Goal: Transaction & Acquisition: Purchase product/service

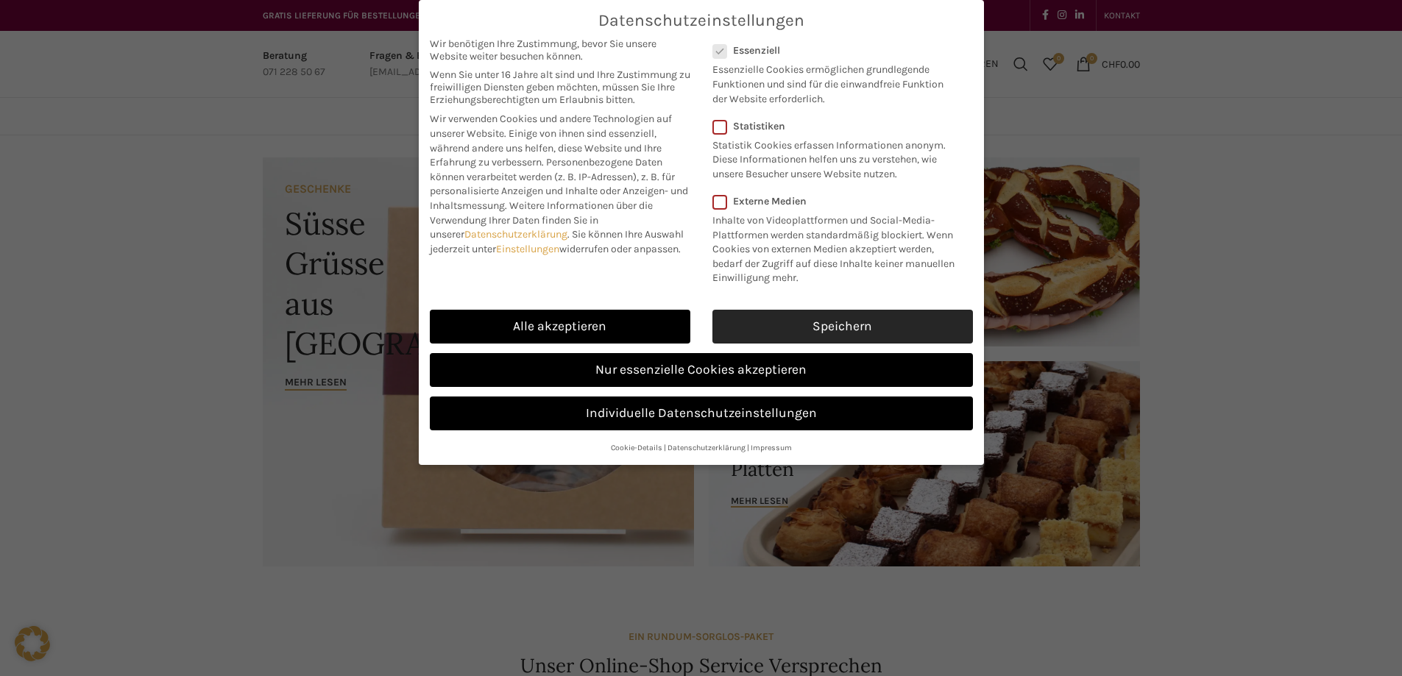
click at [816, 336] on link "Speichern" at bounding box center [843, 327] width 261 height 34
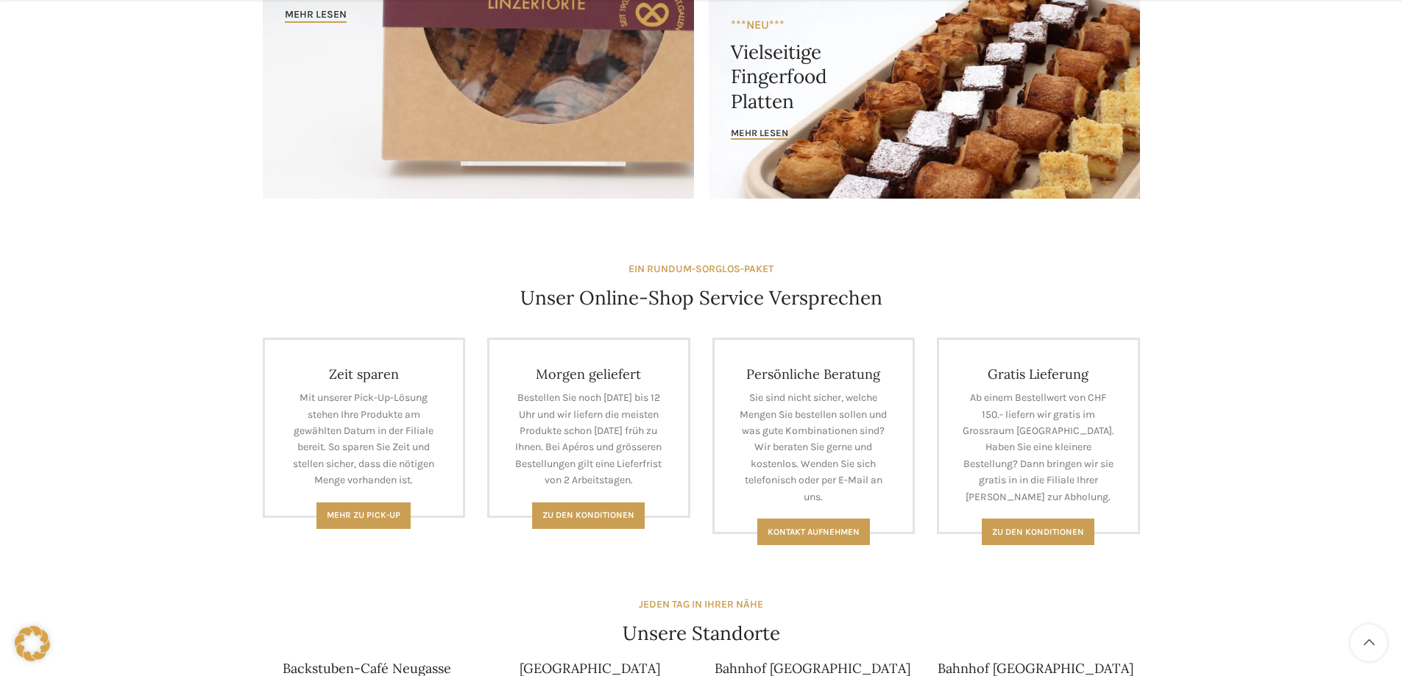
scroll to position [736, 0]
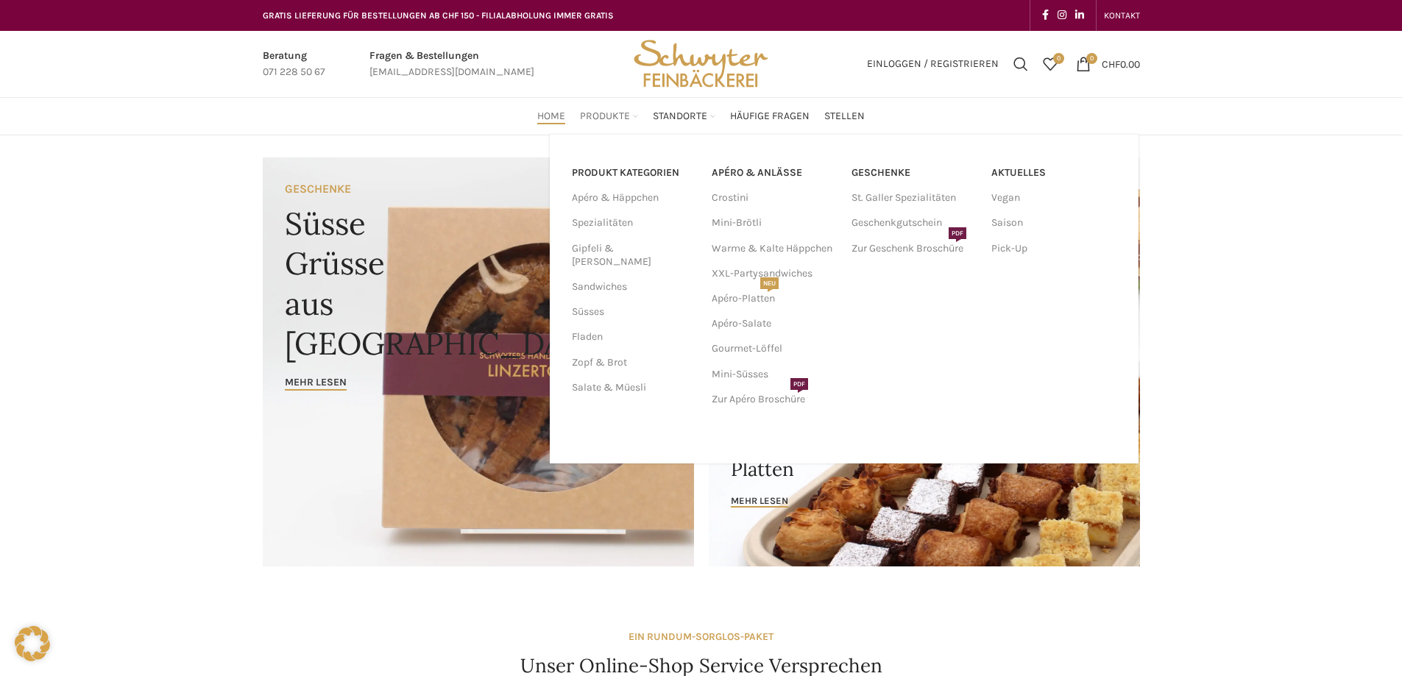
click at [626, 115] on span "Produkte" at bounding box center [605, 117] width 50 height 14
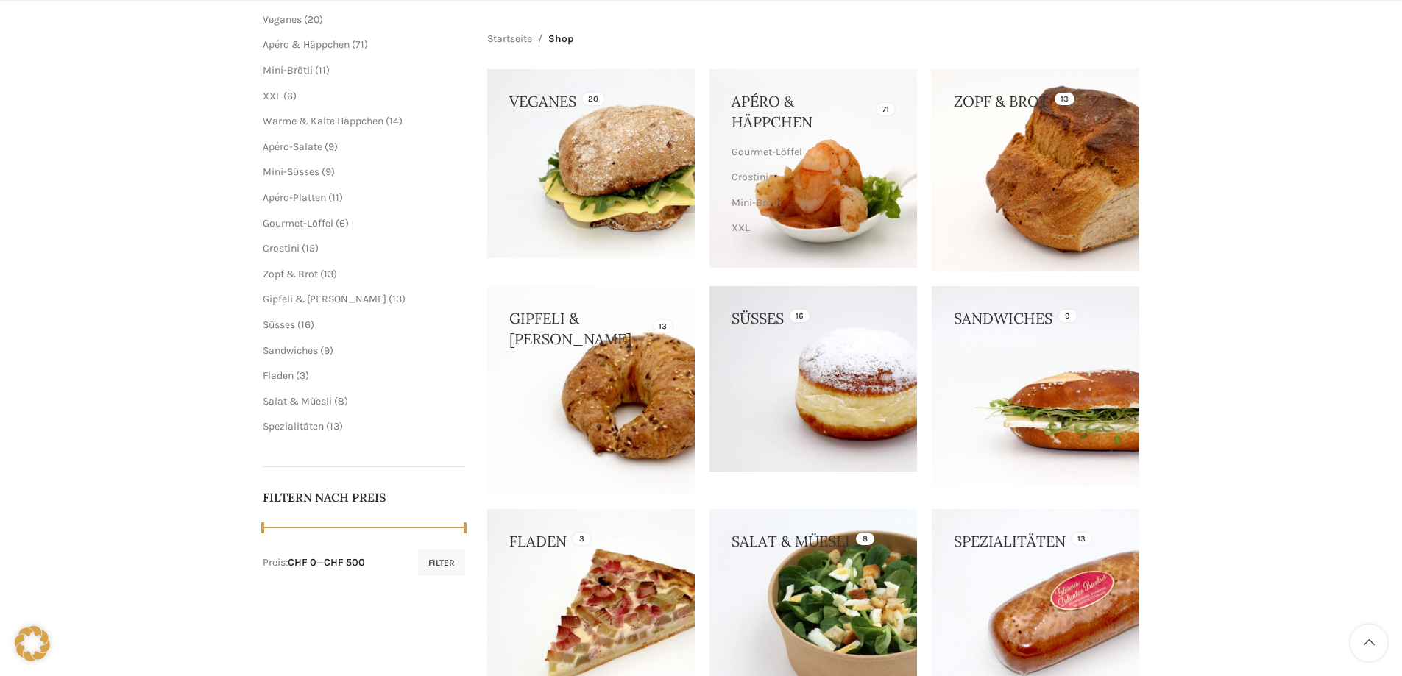
scroll to position [442, 0]
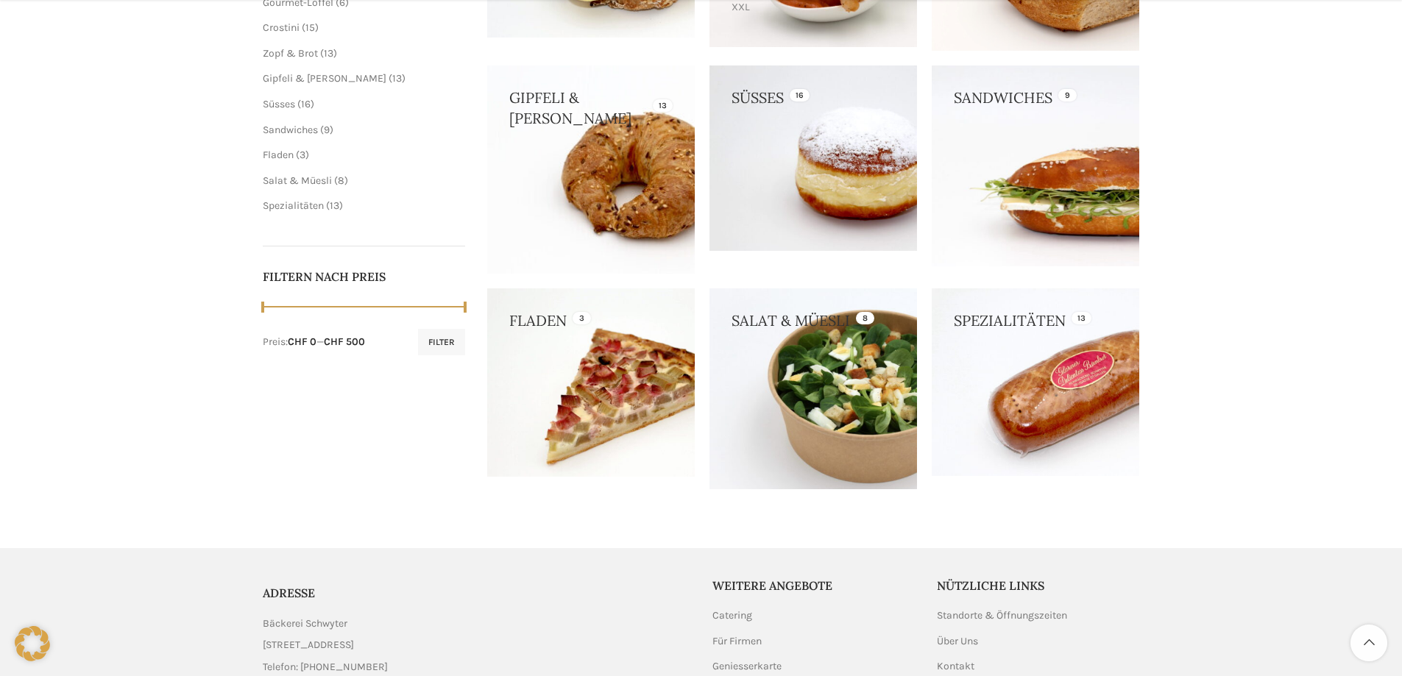
click at [1078, 199] on link at bounding box center [1036, 166] width 208 height 200
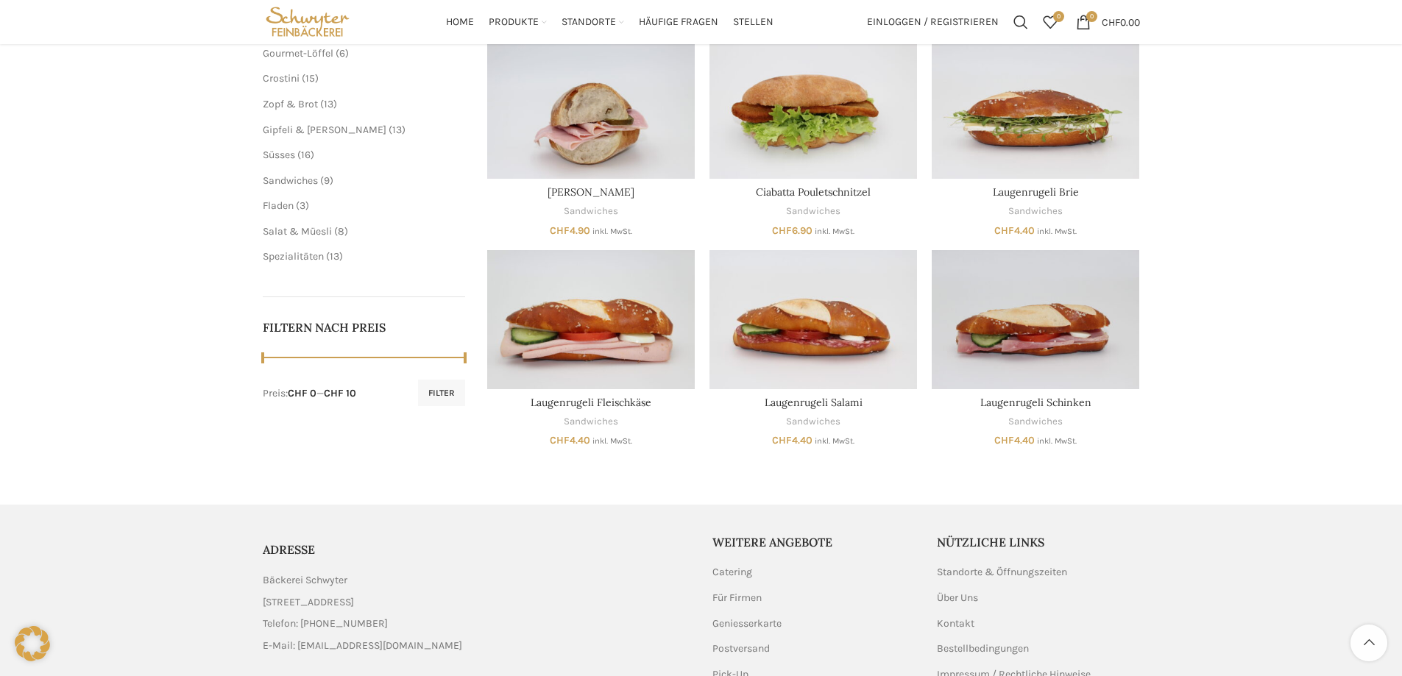
scroll to position [147, 0]
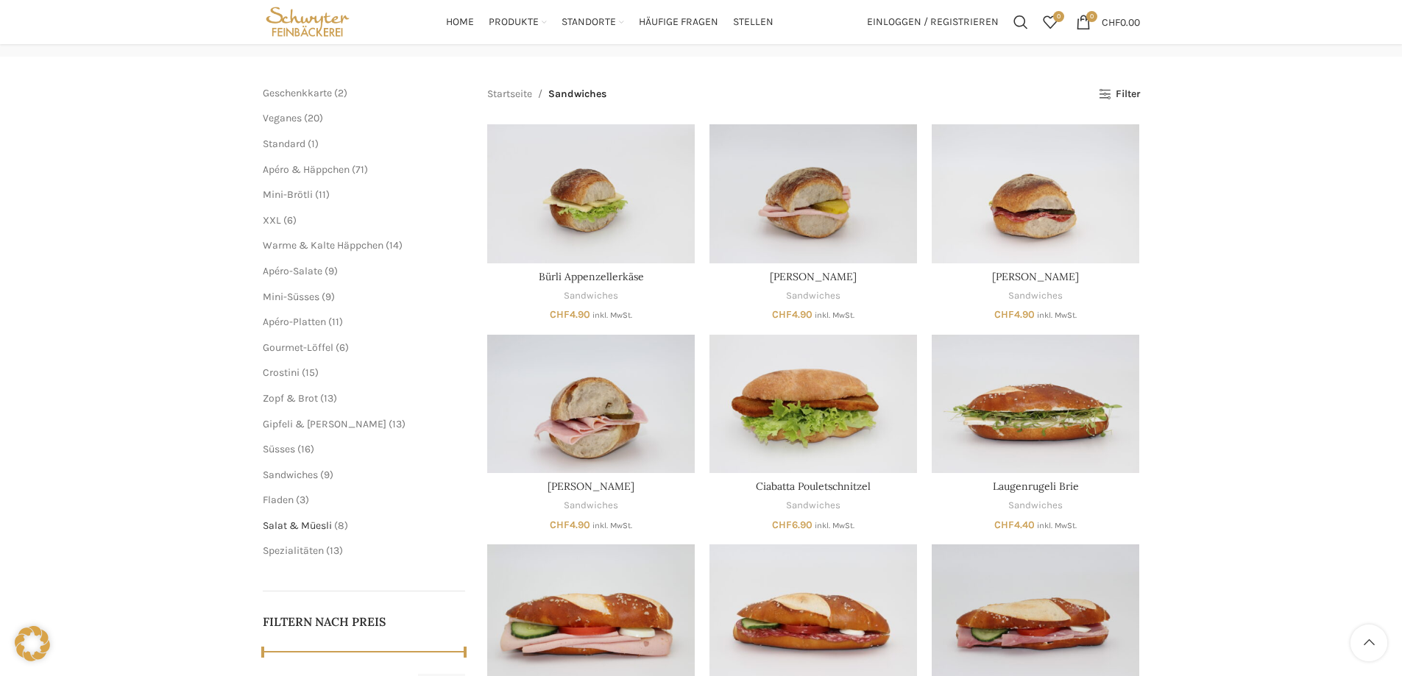
click at [303, 522] on span "Salat & Müesli" at bounding box center [297, 526] width 69 height 13
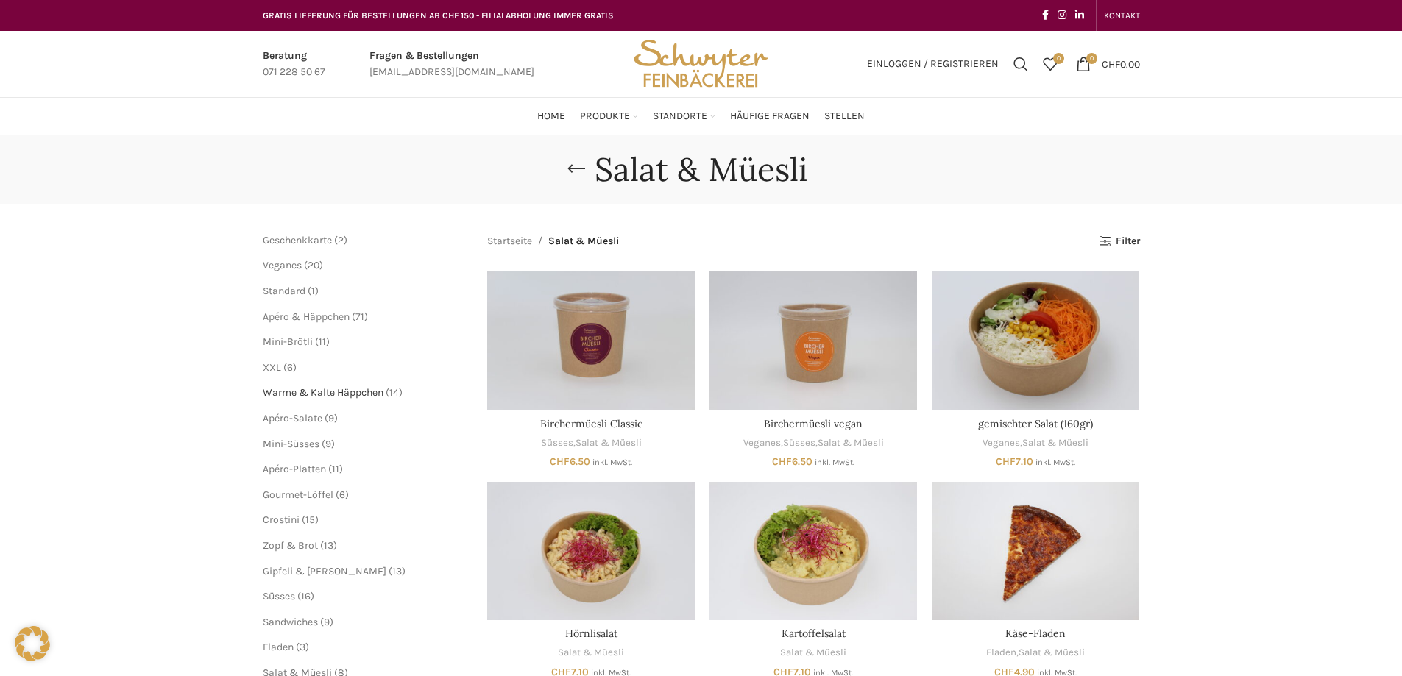
click at [349, 396] on span "Warme & Kalte Häppchen" at bounding box center [323, 392] width 121 height 13
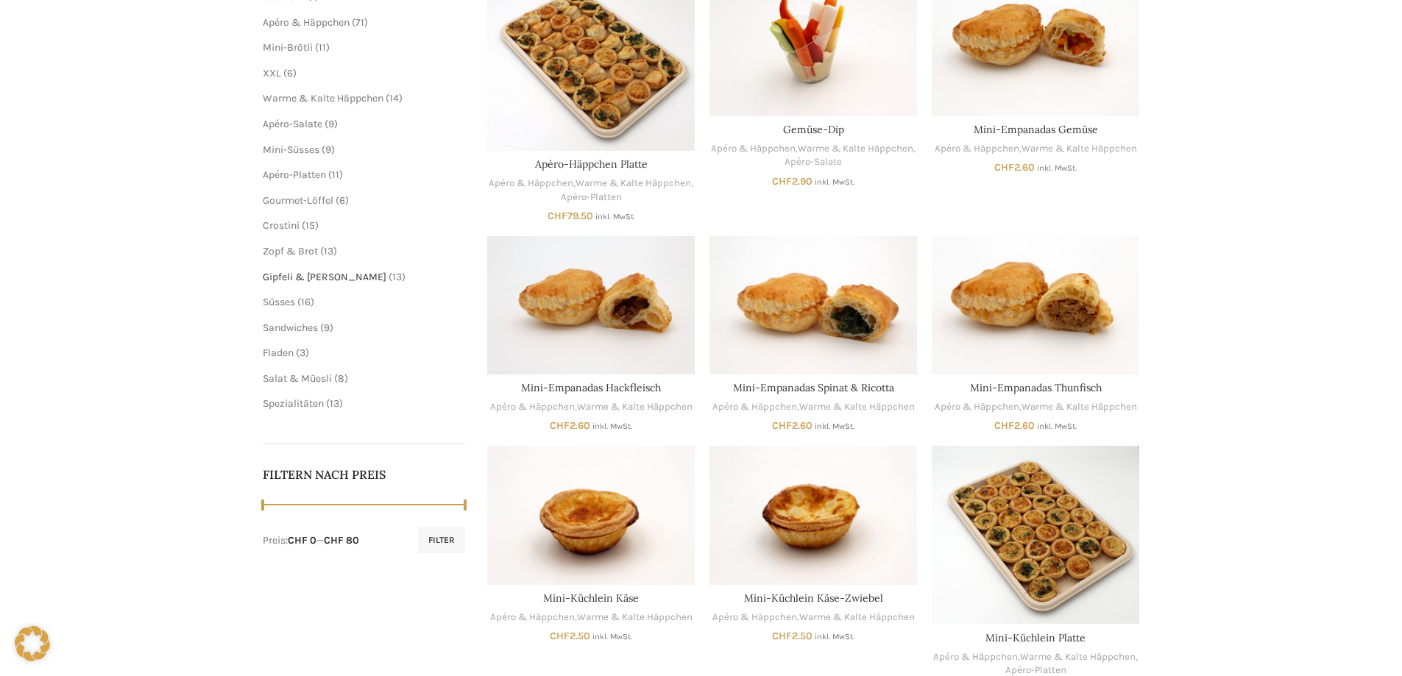
scroll to position [74, 0]
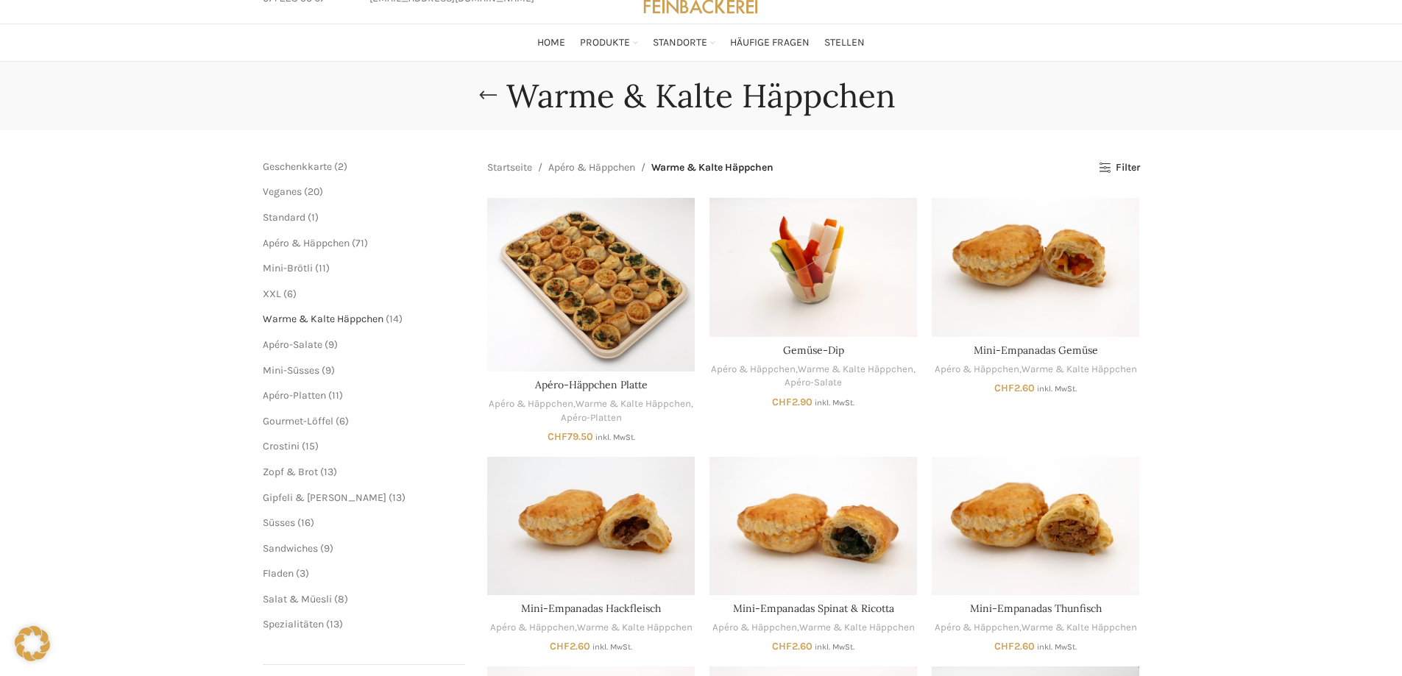
click at [287, 314] on span "Warme & Kalte Häppchen" at bounding box center [323, 319] width 121 height 13
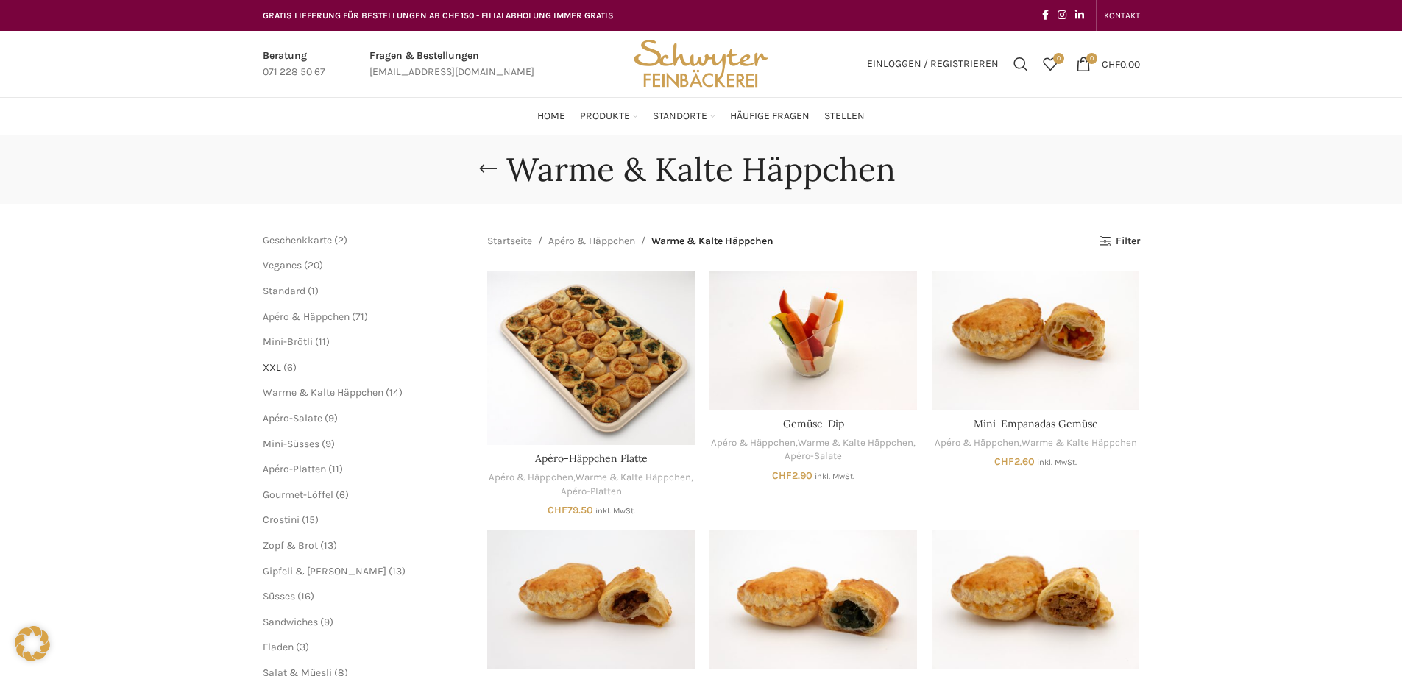
click at [278, 366] on span "XXL" at bounding box center [272, 367] width 18 height 13
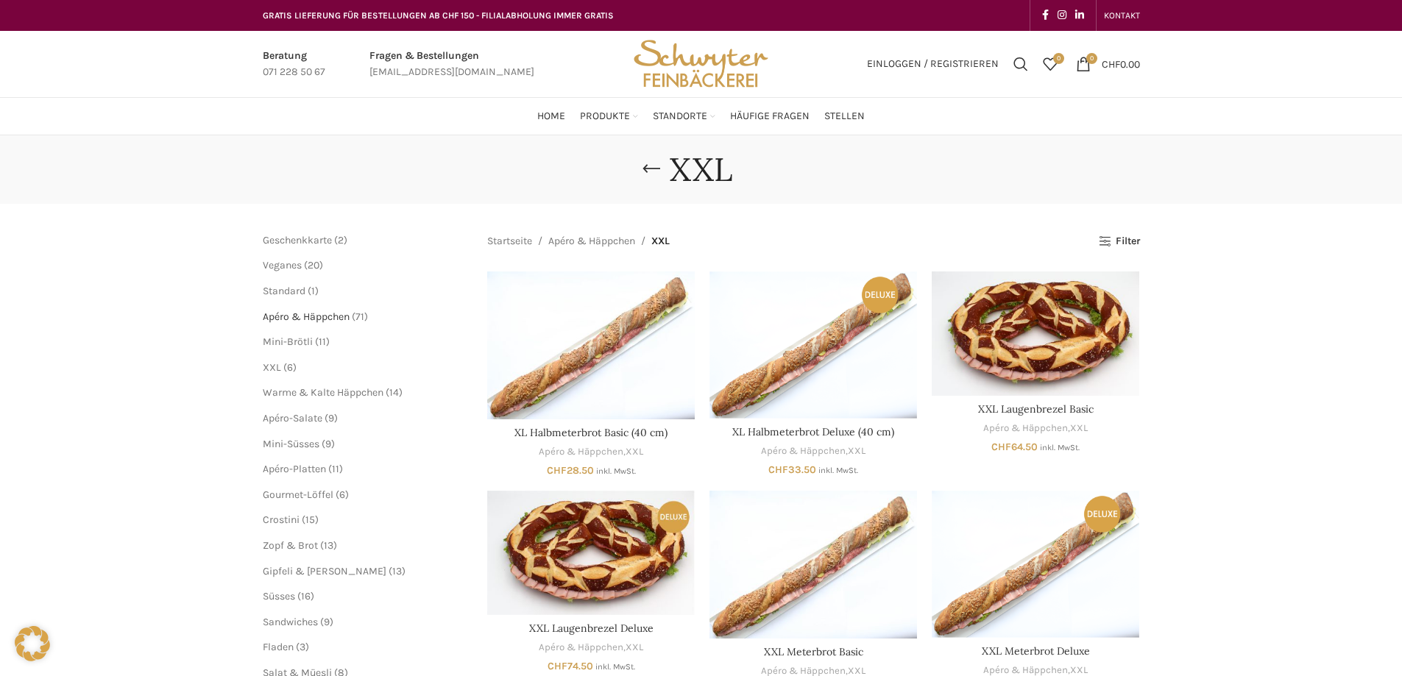
click at [290, 313] on span "Apéro & Häppchen" at bounding box center [306, 317] width 87 height 13
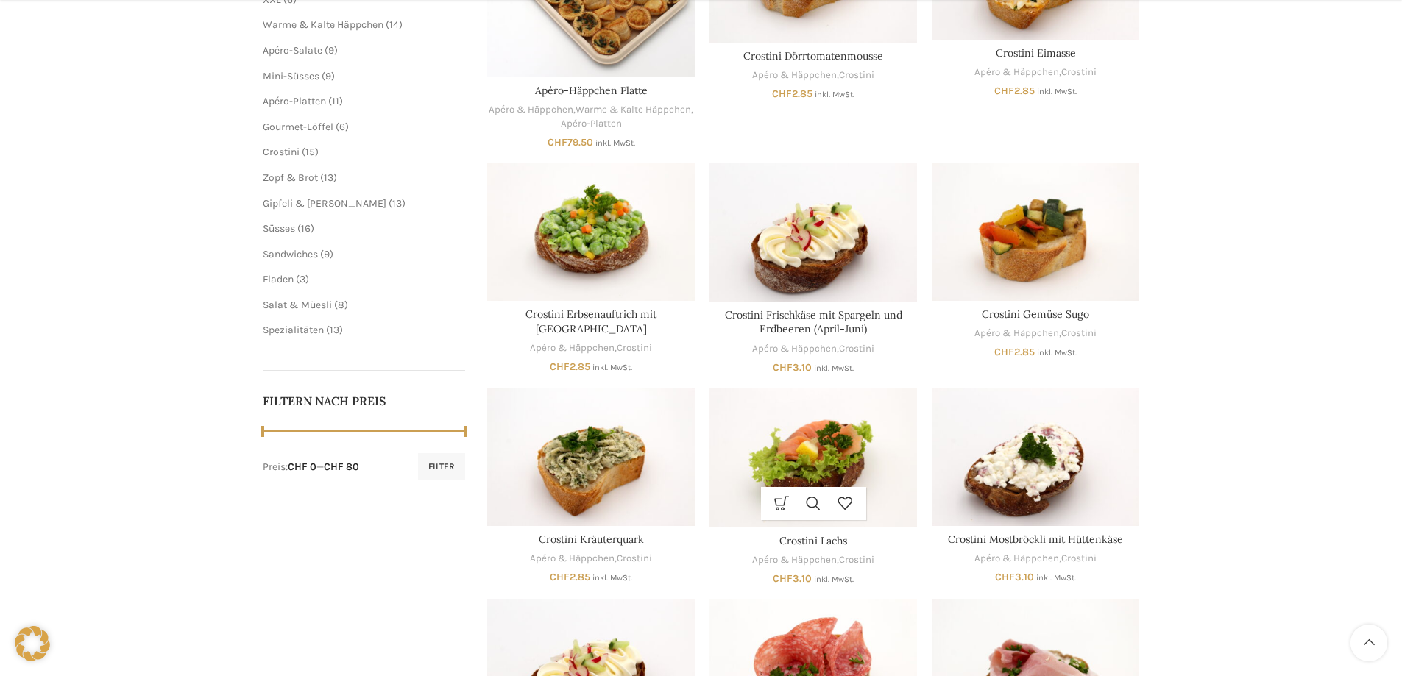
scroll to position [662, 0]
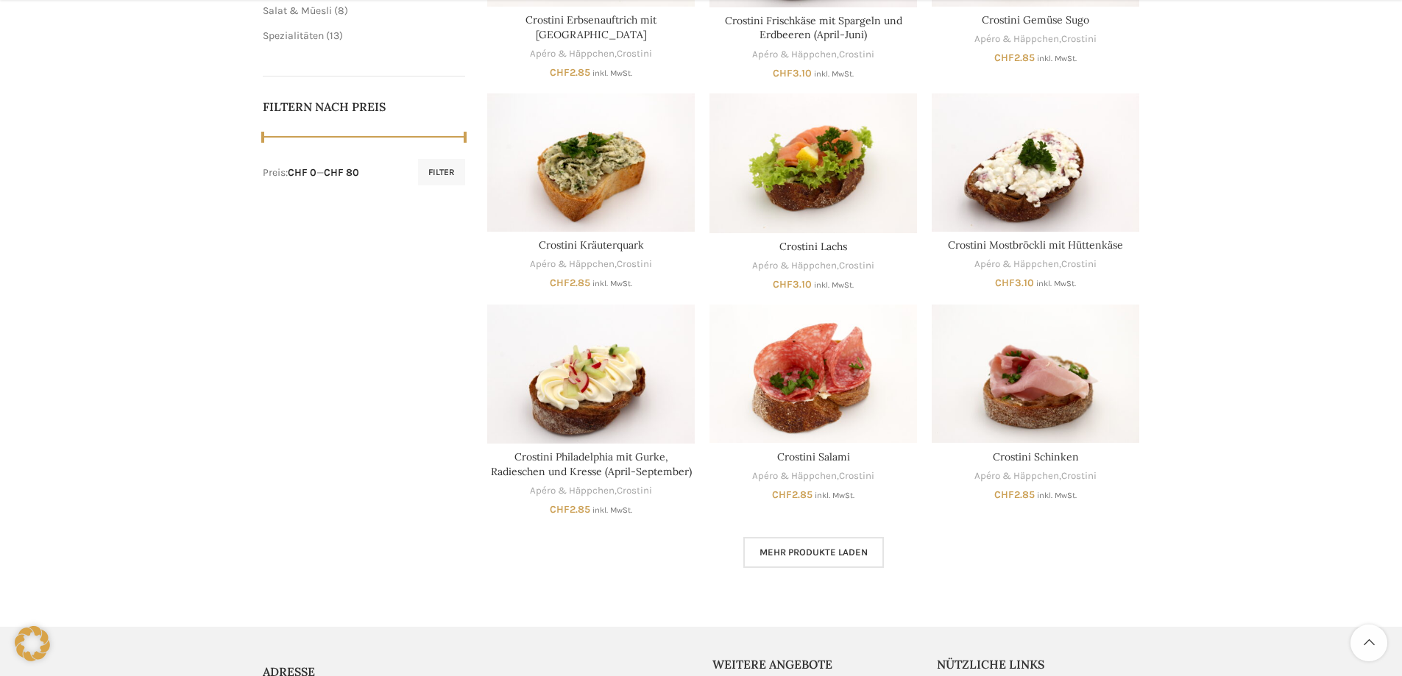
click at [818, 548] on span "Mehr Produkte laden" at bounding box center [814, 553] width 108 height 12
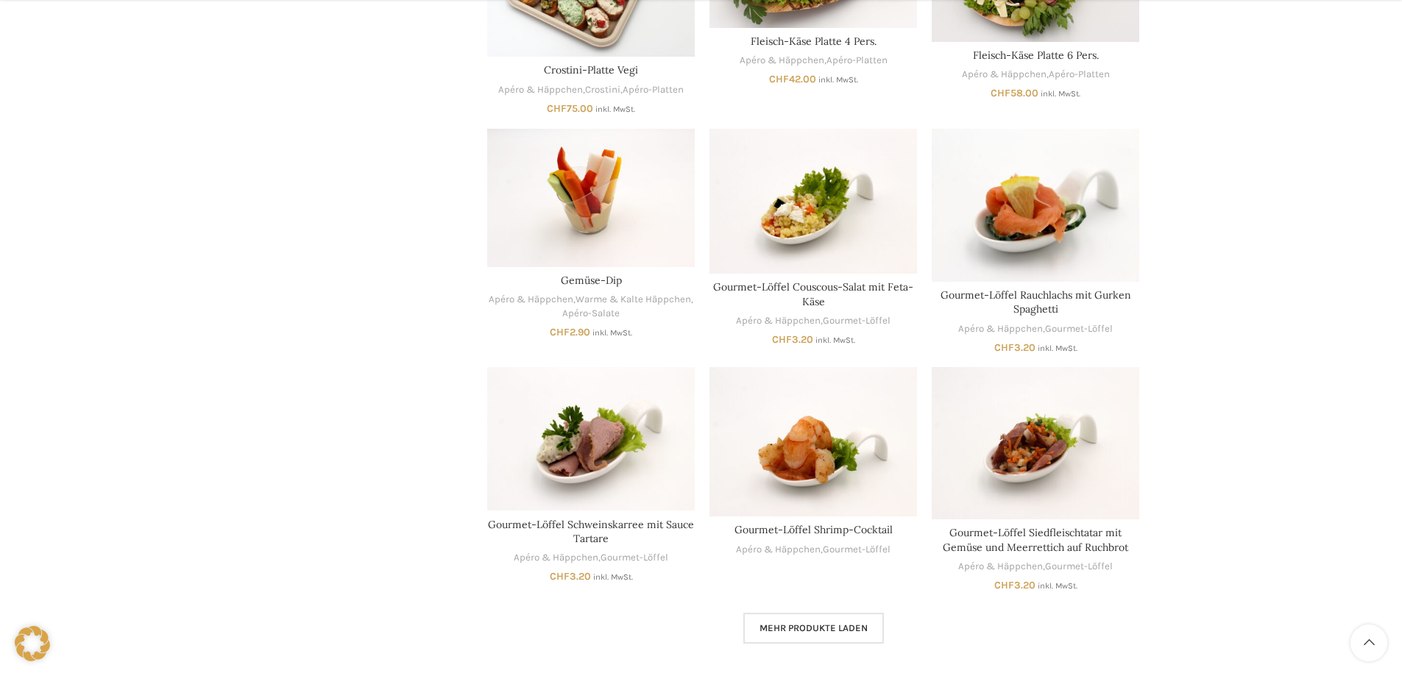
scroll to position [1851, 0]
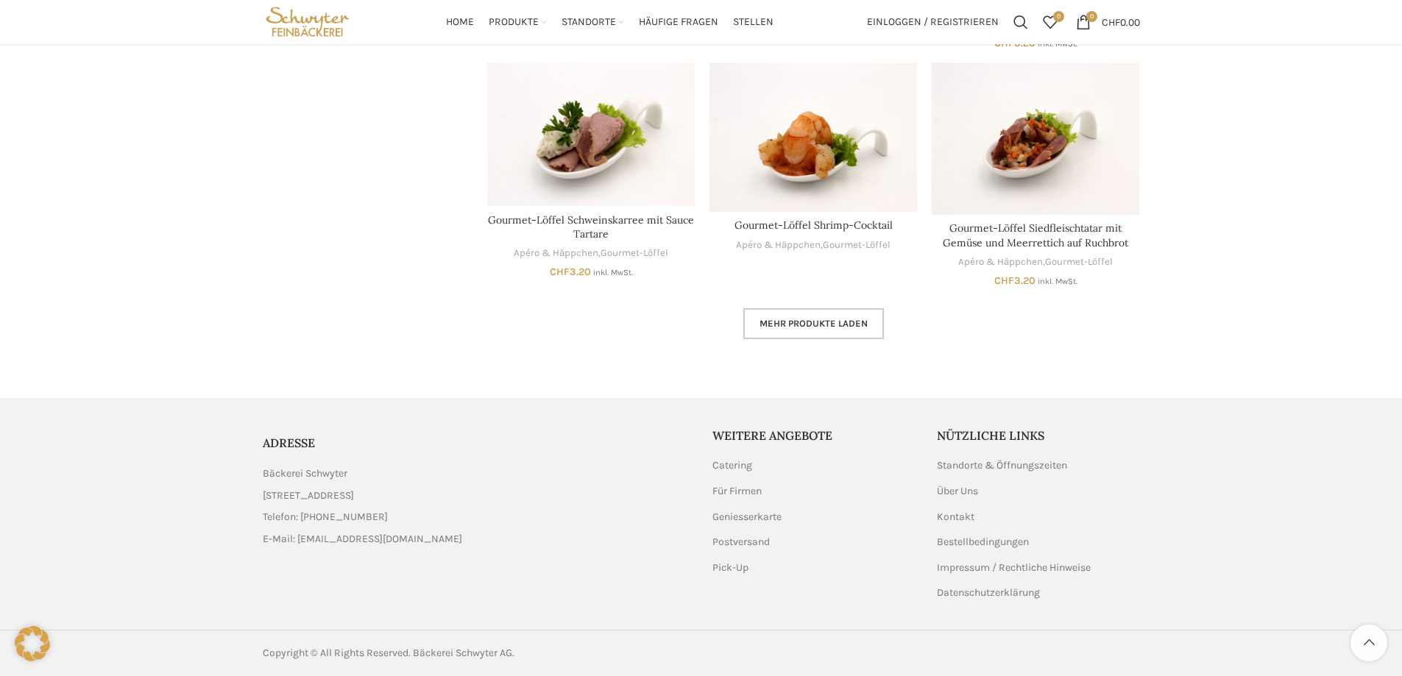
click at [770, 322] on span "Mehr Produkte laden" at bounding box center [814, 324] width 108 height 12
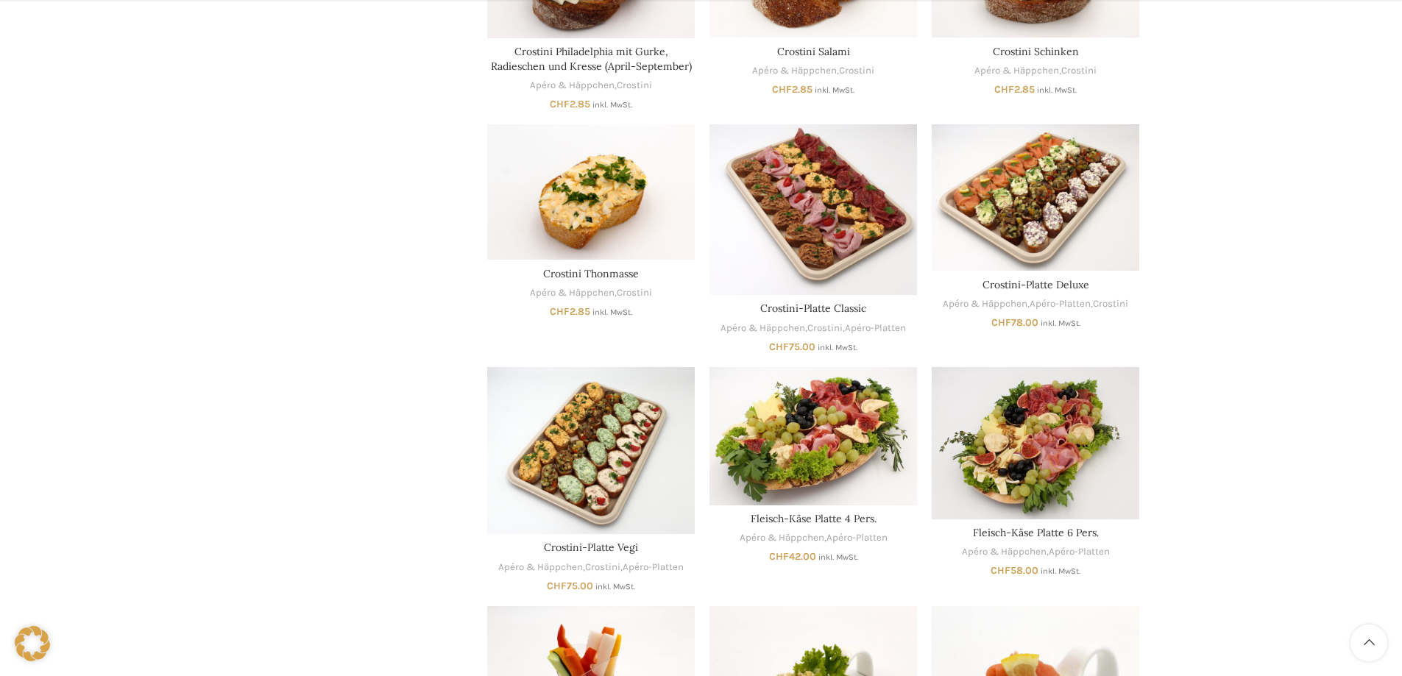
scroll to position [1289, 0]
